Goal: Check status: Check status

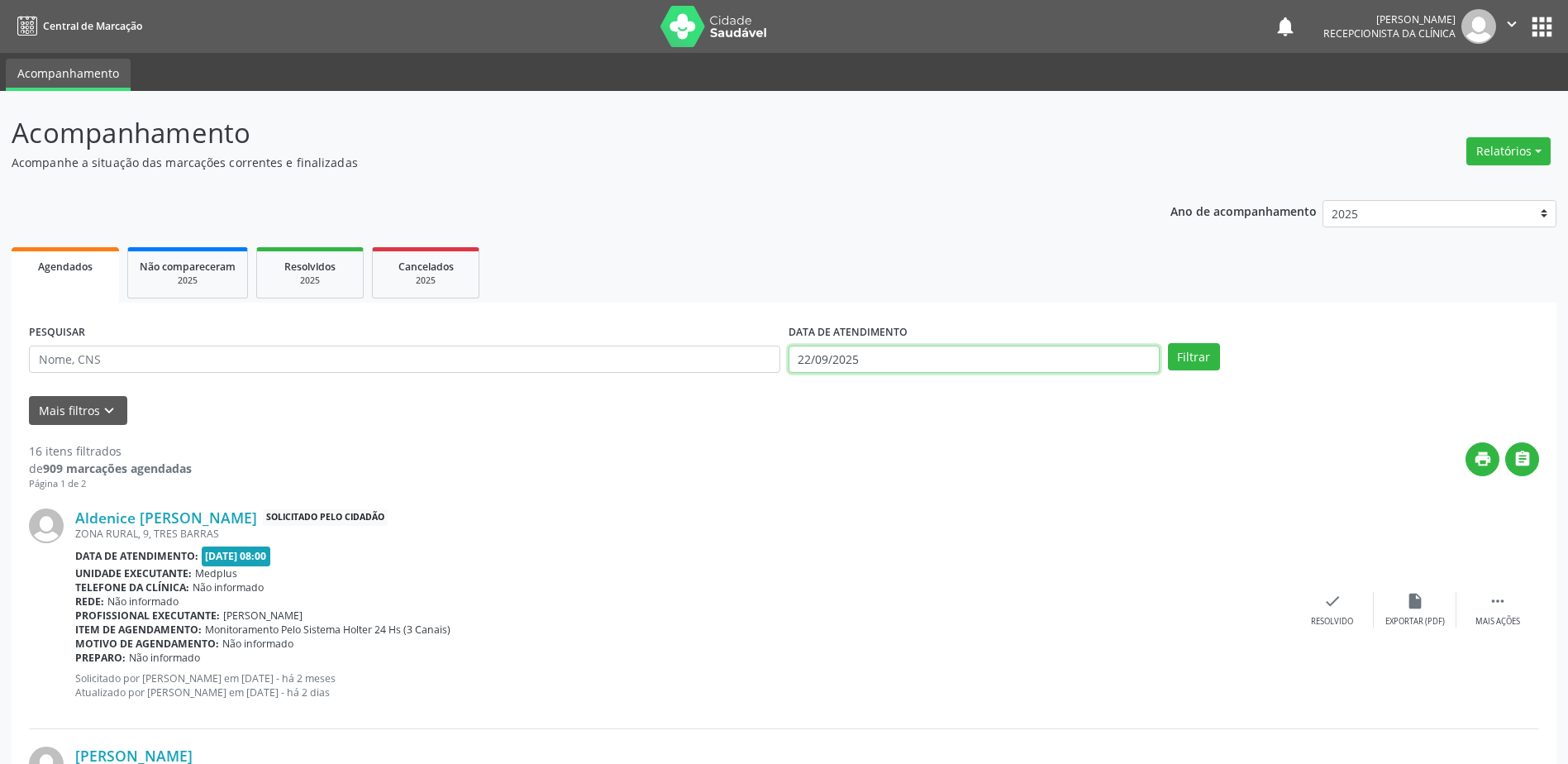
click at [991, 360] on input "22/09/2025" at bounding box center [974, 359] width 371 height 28
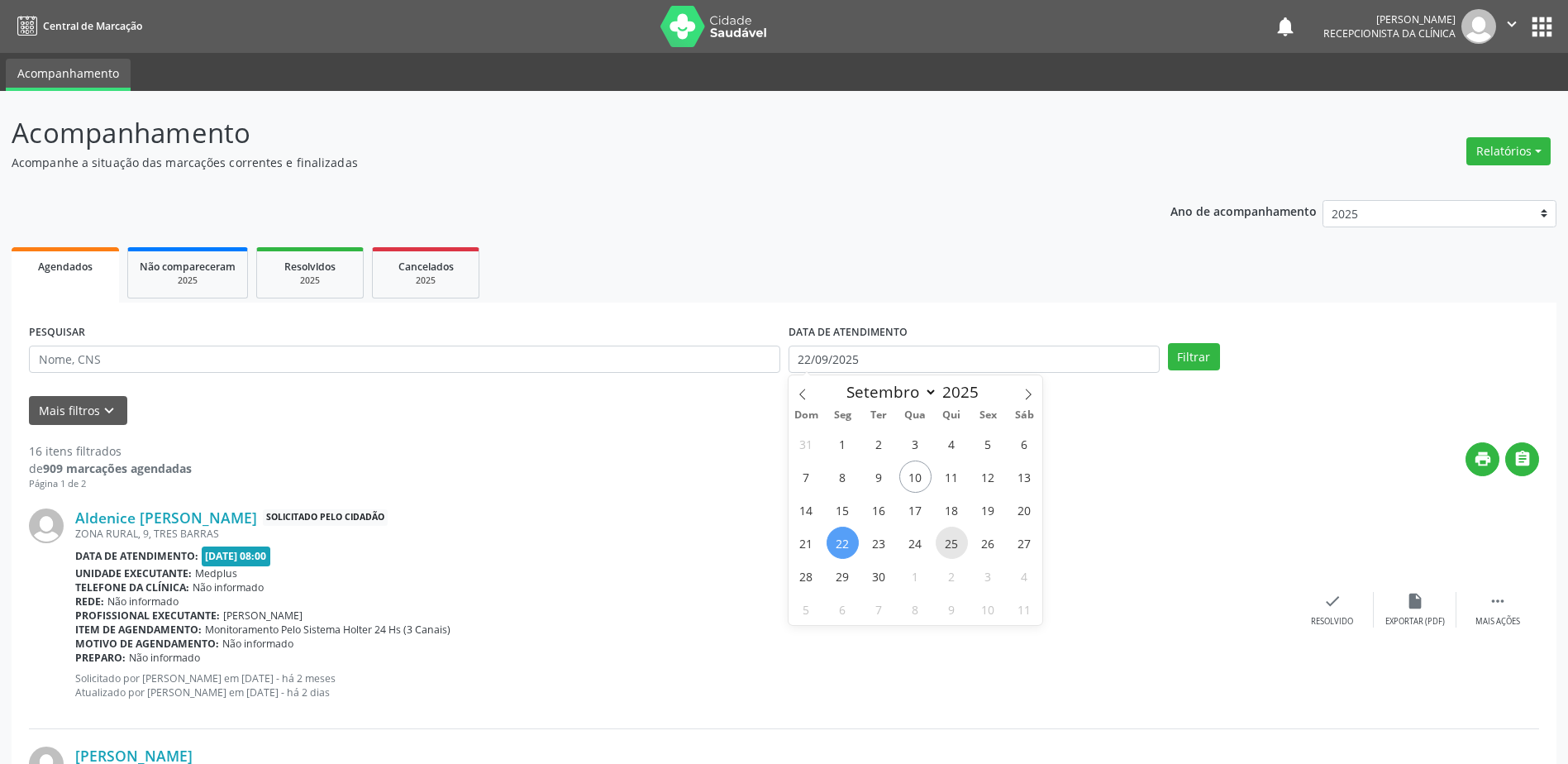
click at [963, 543] on span "25" at bounding box center [952, 543] width 32 height 32
type input "25/09/2025"
click at [962, 543] on span "25" at bounding box center [952, 543] width 32 height 32
click at [1178, 353] on button "Filtrar" at bounding box center [1194, 357] width 52 height 28
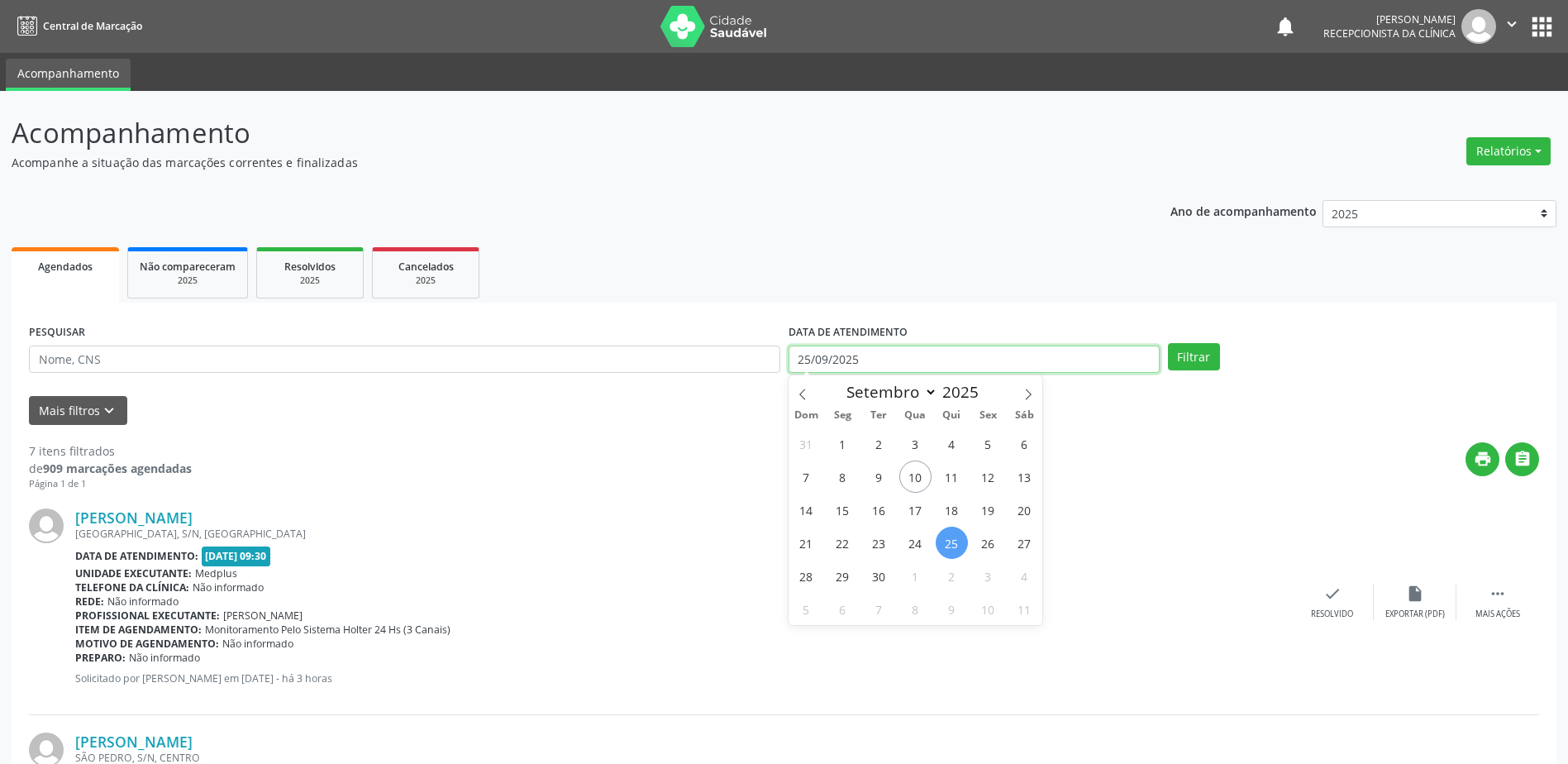
click at [912, 369] on input "25/09/2025" at bounding box center [974, 359] width 371 height 28
click at [912, 473] on span "10" at bounding box center [915, 476] width 32 height 32
type input "[DATE]"
click at [912, 473] on span "10" at bounding box center [915, 476] width 32 height 32
click at [941, 360] on input "[DATE]" at bounding box center [974, 359] width 371 height 28
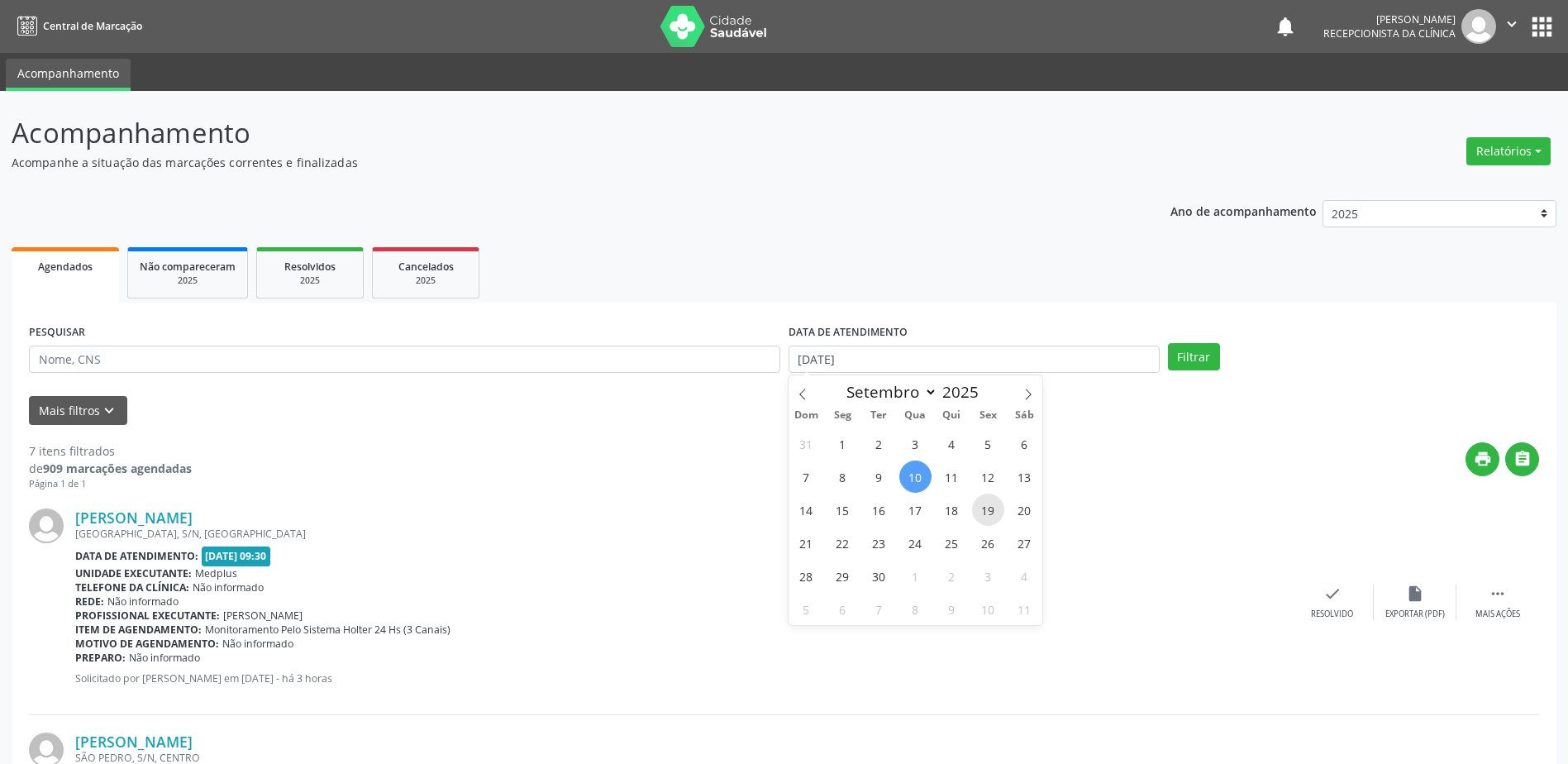
click at [992, 515] on span "19" at bounding box center [988, 510] width 32 height 32
type input "[DATE]"
click at [992, 515] on span "19" at bounding box center [988, 510] width 32 height 32
drag, startPoint x: 1202, startPoint y: 354, endPoint x: 1209, endPoint y: 356, distance: 7.3
click at [1202, 353] on button "Filtrar" at bounding box center [1194, 357] width 52 height 28
